Goal: Find specific page/section: Find specific page/section

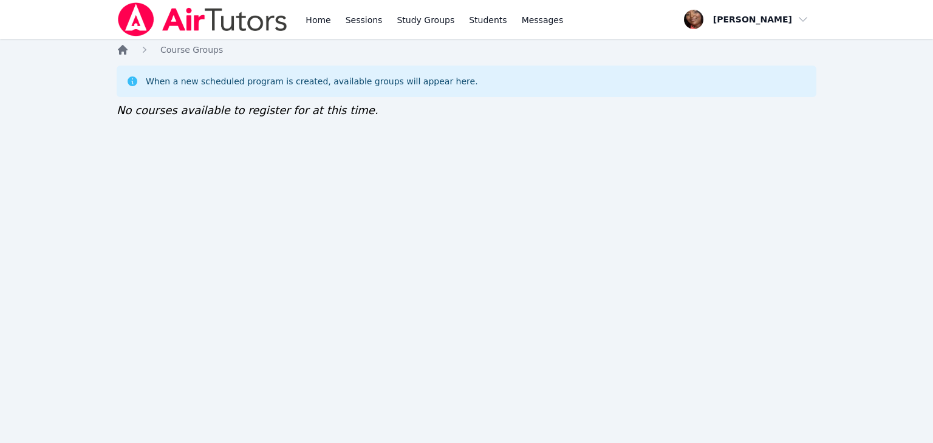
click at [126, 51] on icon "Breadcrumb" at bounding box center [123, 50] width 10 height 10
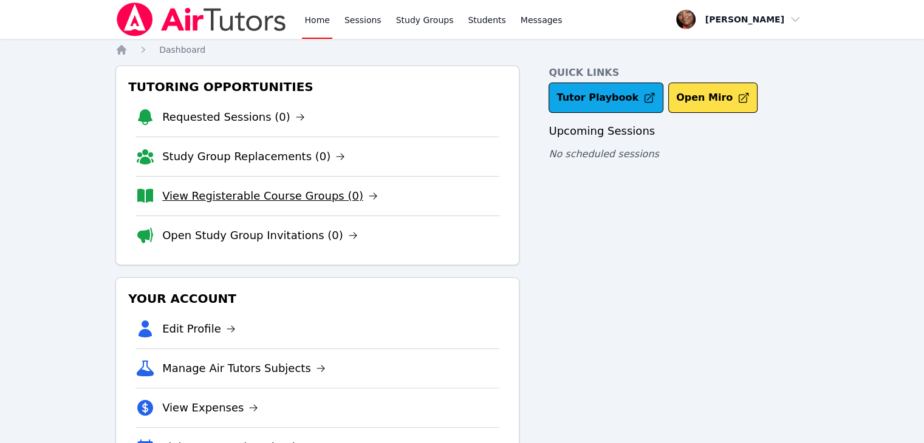
click at [327, 199] on link "View Registerable Course Groups (0)" at bounding box center [270, 196] width 216 height 17
